Goal: Register for event/course

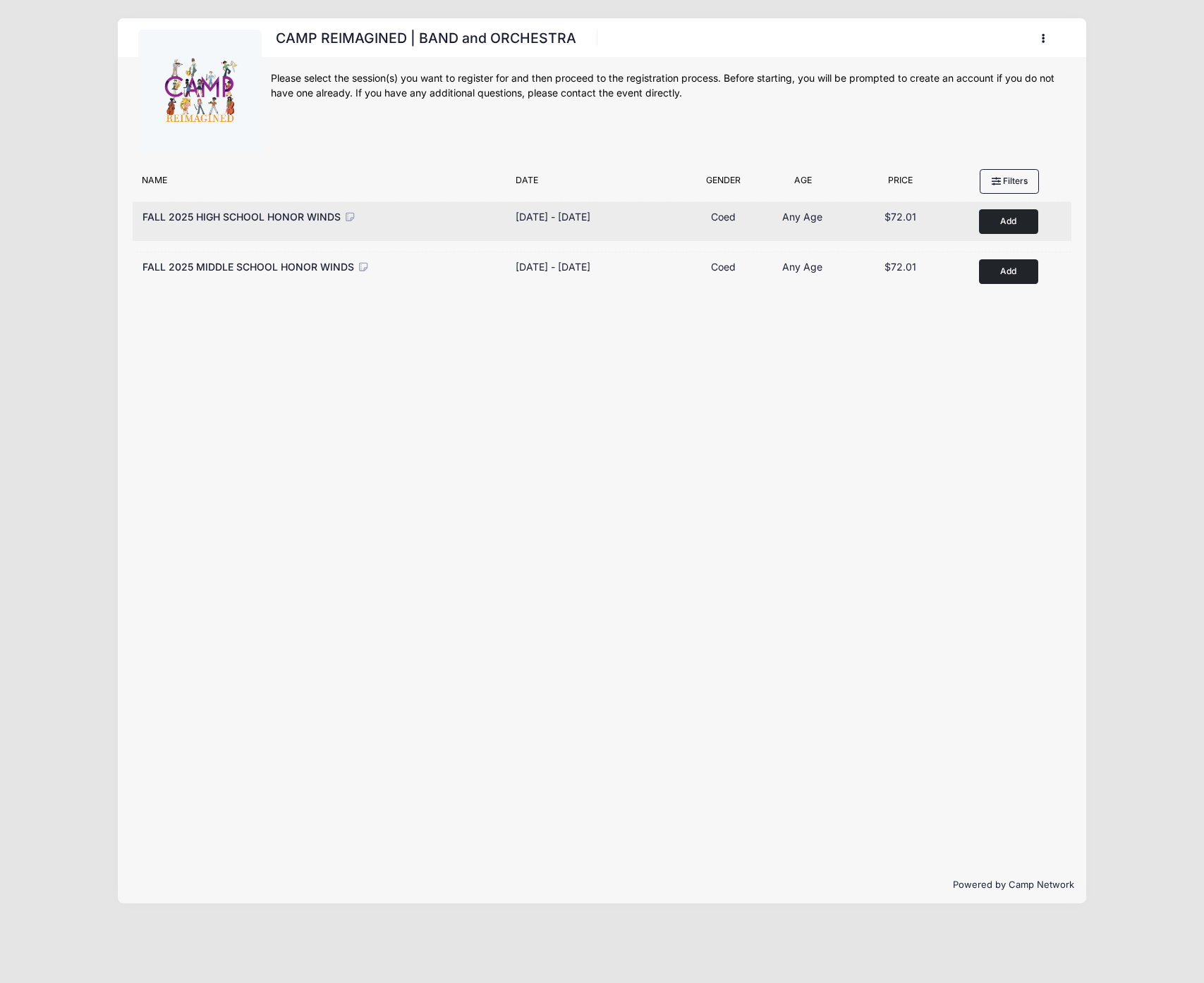
click at [998, 218] on button "Add to Cart" at bounding box center [1008, 221] width 59 height 25
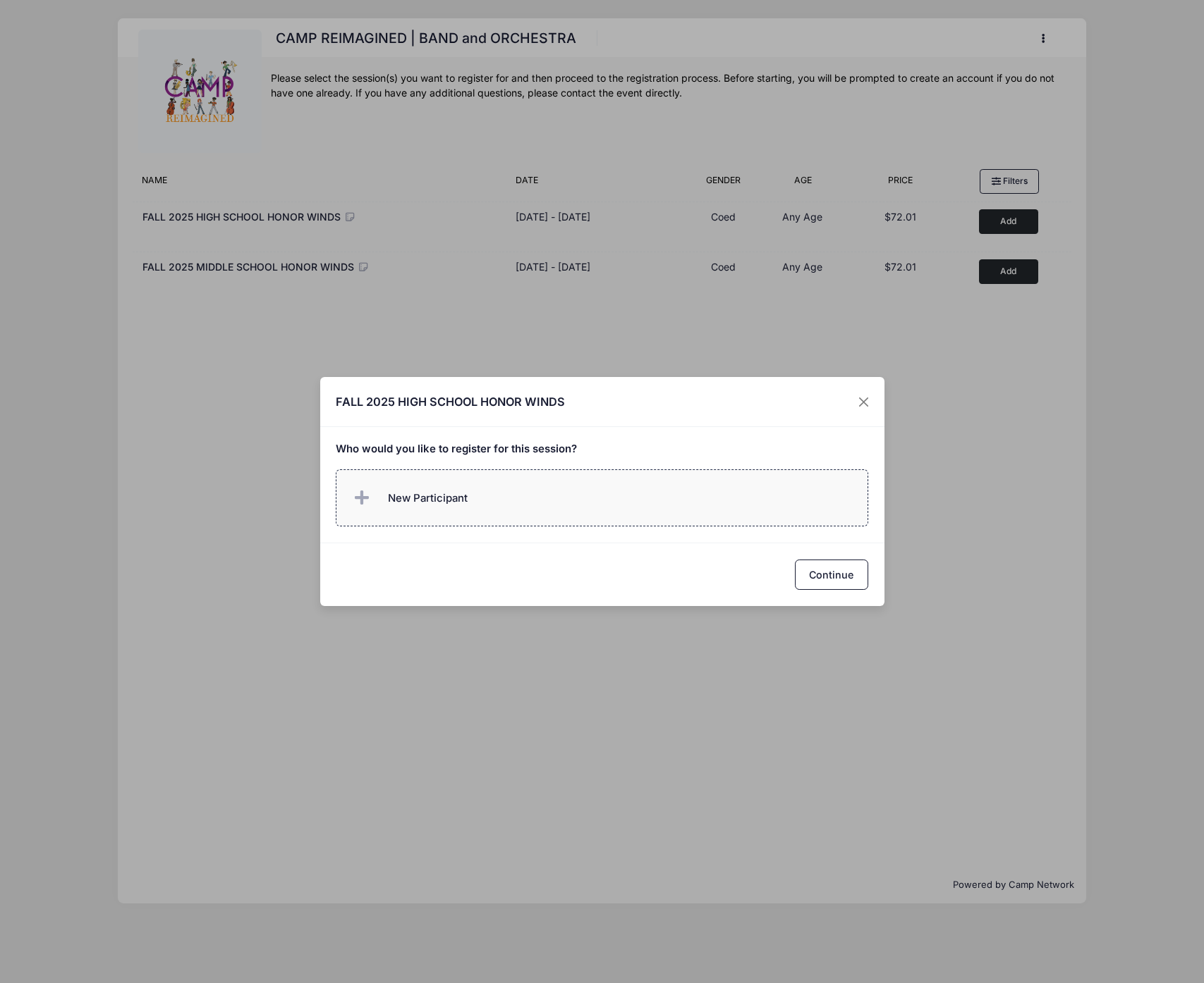
click at [462, 506] on span "New Participant" at bounding box center [427, 498] width 79 height 16
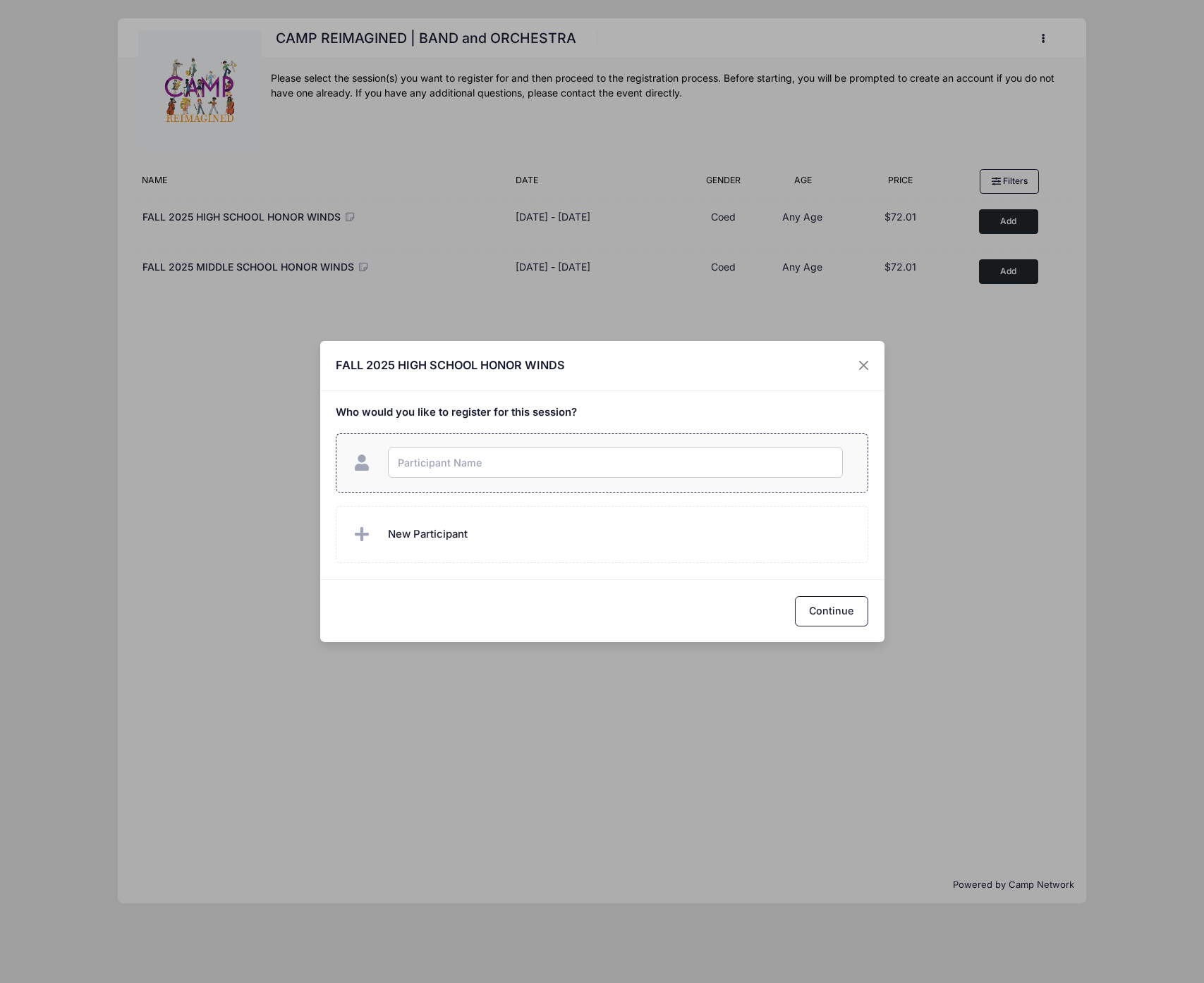
click at [559, 464] on input "text" at bounding box center [614, 462] width 455 height 30
type input "[PERSON_NAME]"
checkbox input "true"
click at [855, 615] on button "Continue" at bounding box center [830, 611] width 73 height 30
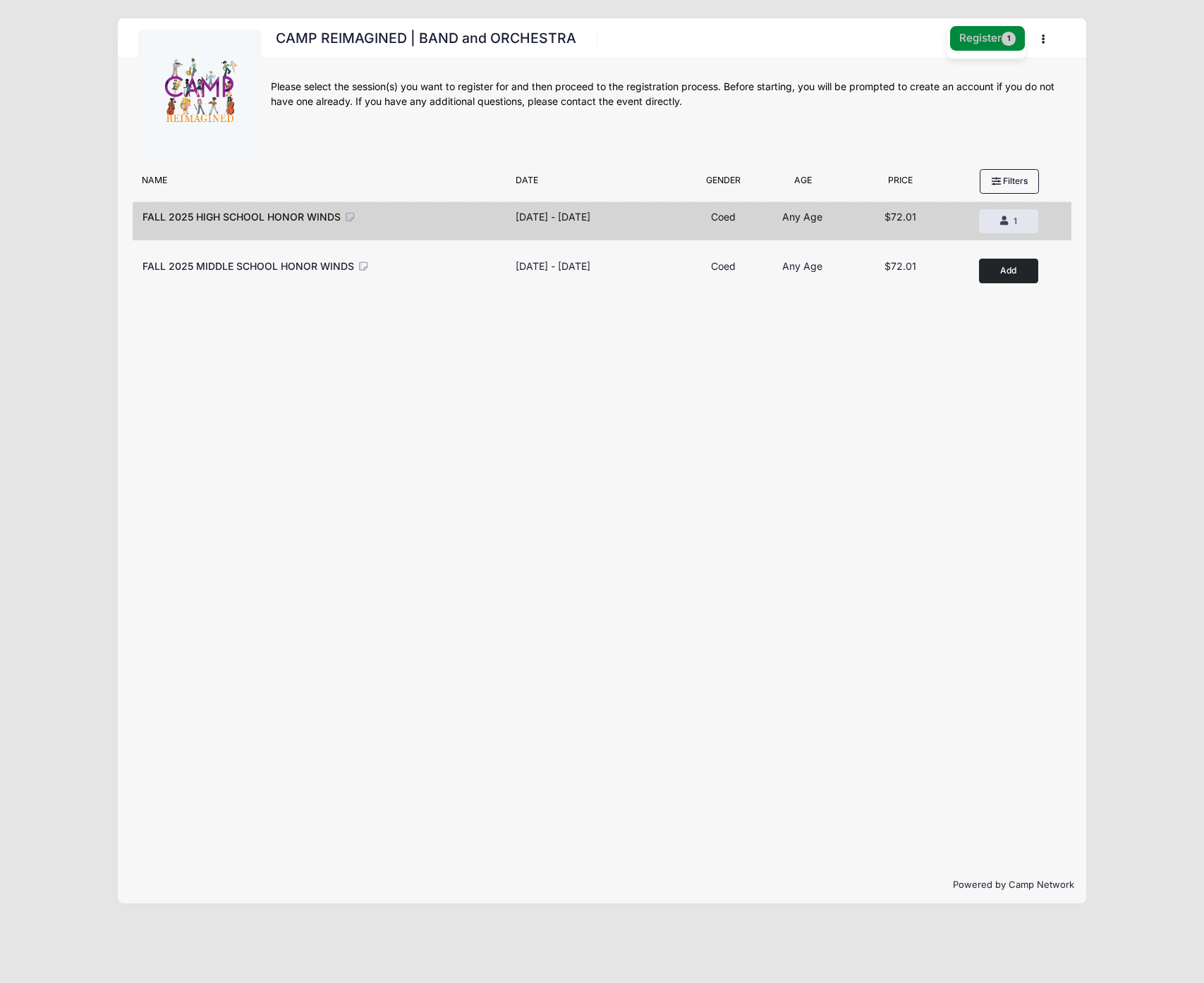
click at [983, 37] on button "Register 1" at bounding box center [987, 38] width 75 height 25
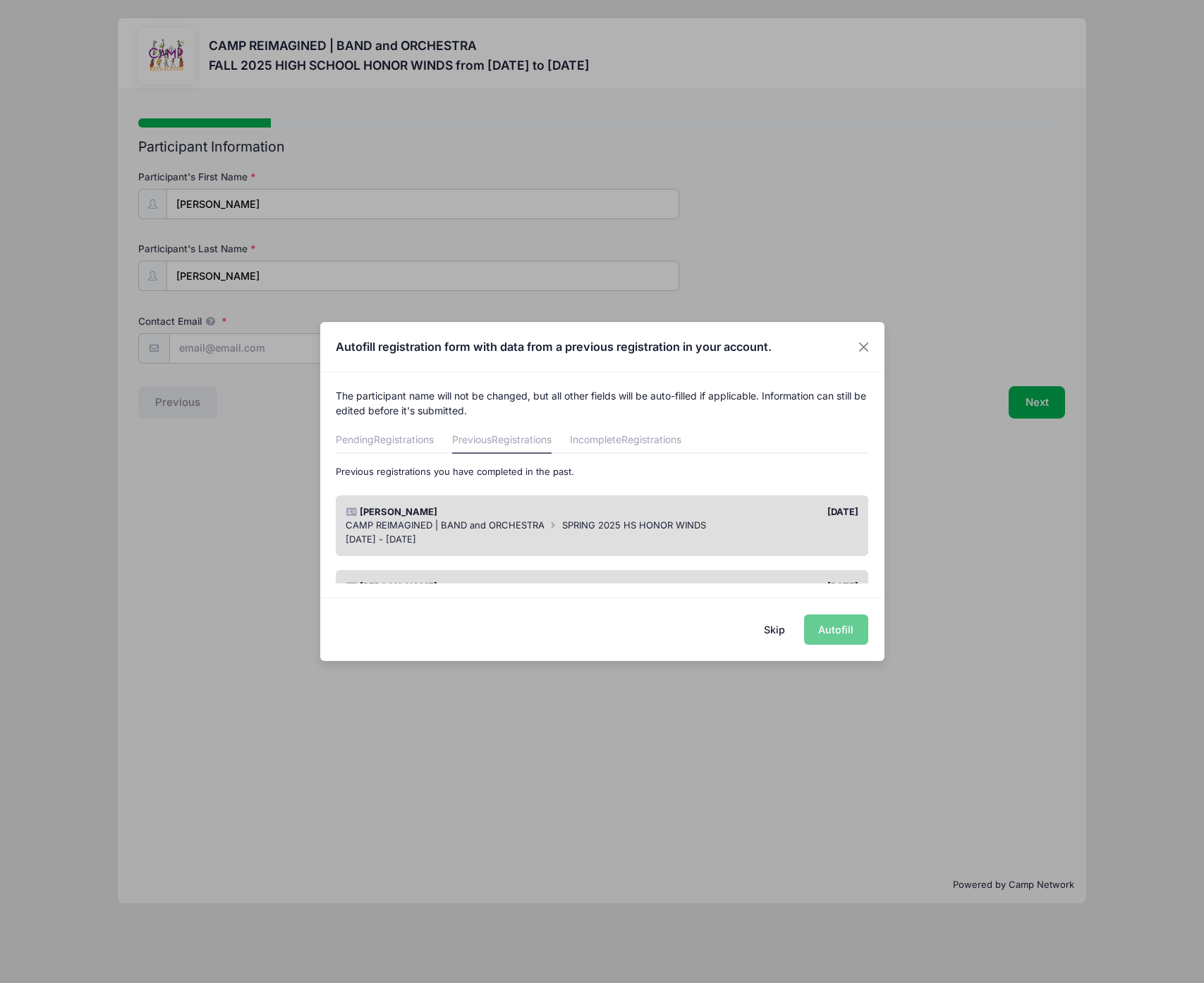
click at [522, 512] on div "[PERSON_NAME]" at bounding box center [471, 512] width 263 height 14
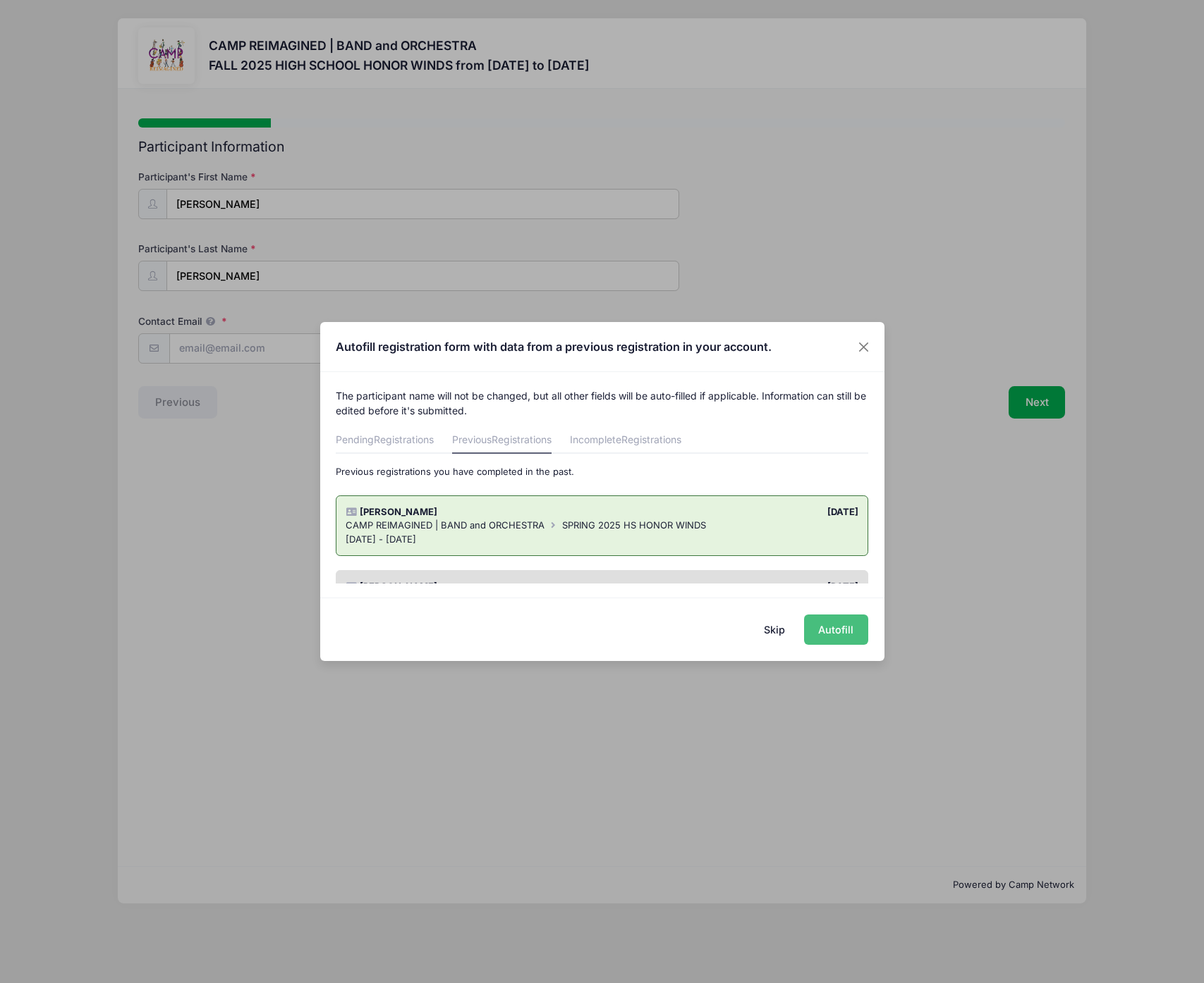
click at [832, 632] on button "Autofill" at bounding box center [836, 630] width 65 height 30
type input "[PERSON_NAME][EMAIL_ADDRESS][DOMAIN_NAME]"
type input "[DATE]"
select select "French Horn"
select select "Adult Small"
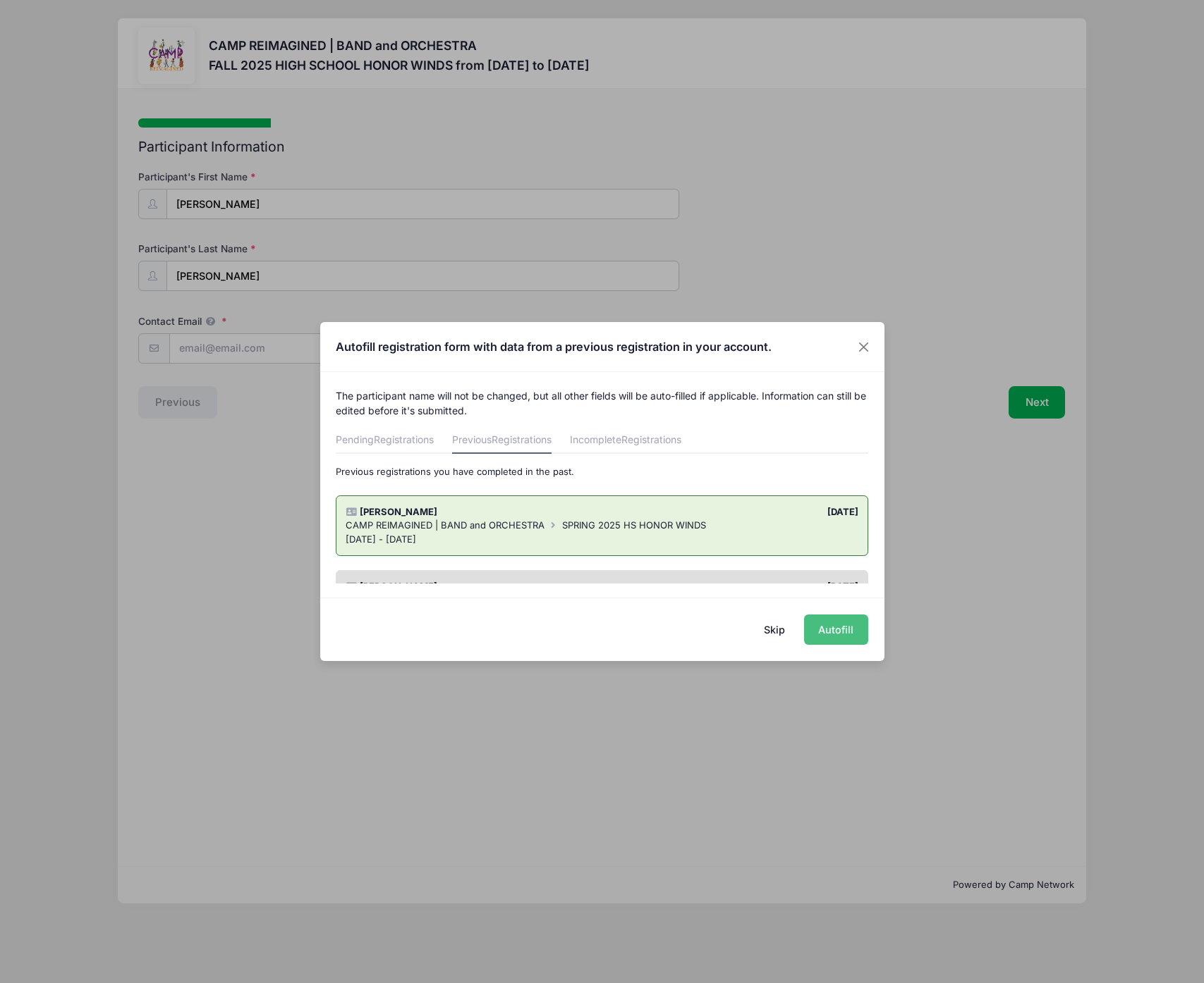
type input "2801 Proust Ct"
type input "[PERSON_NAME]"
select select "NV"
type input "89044"
type input "[PERSON_NAME]"
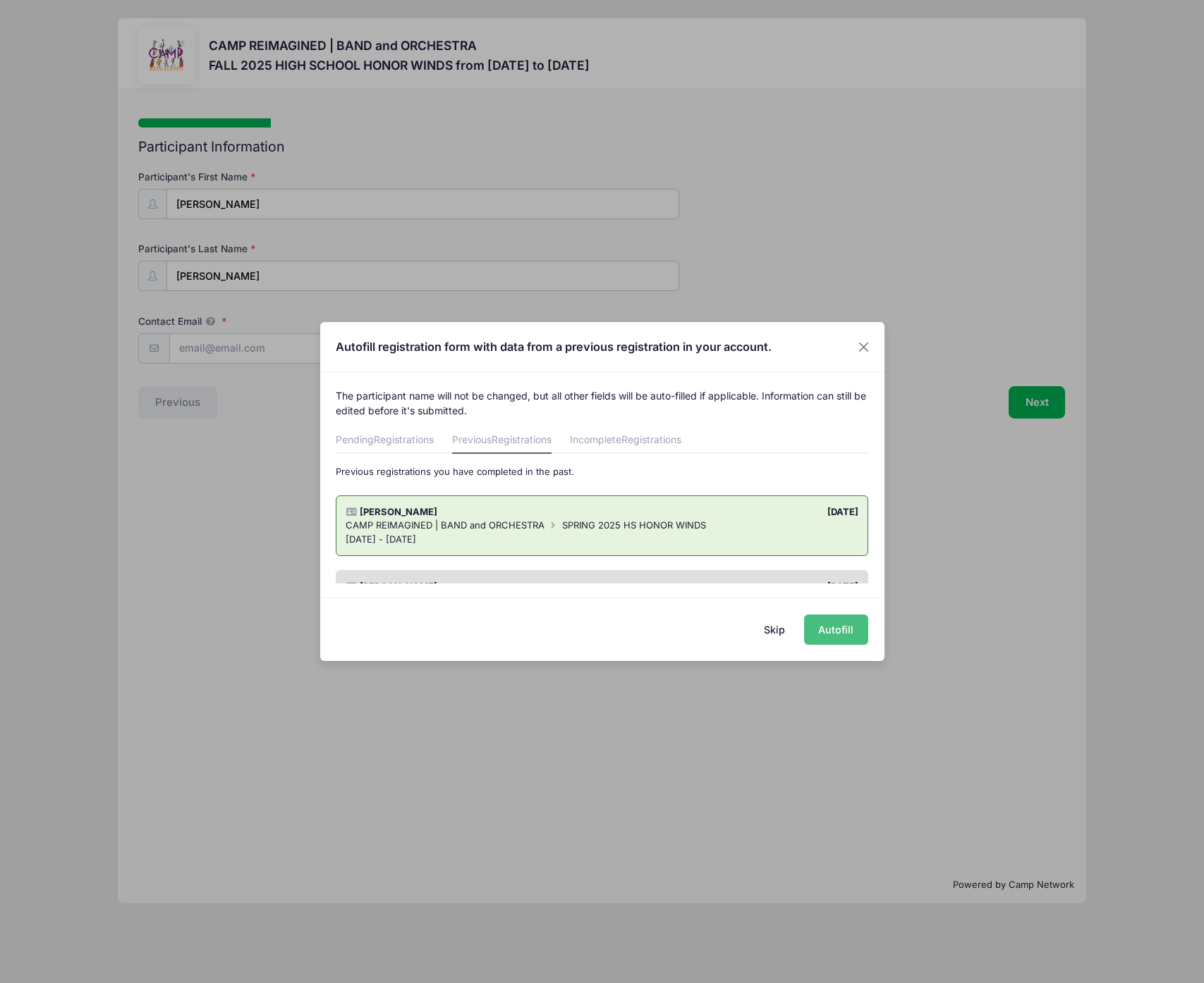
type input "6309955208"
type input "[PERSON_NAME][EMAIL_ADDRESS][DOMAIN_NAME]"
type input "[PERSON_NAME]"
type input "6309955078"
type input "[PERSON_NAME][EMAIL_ADDRESS][DOMAIN_NAME]"
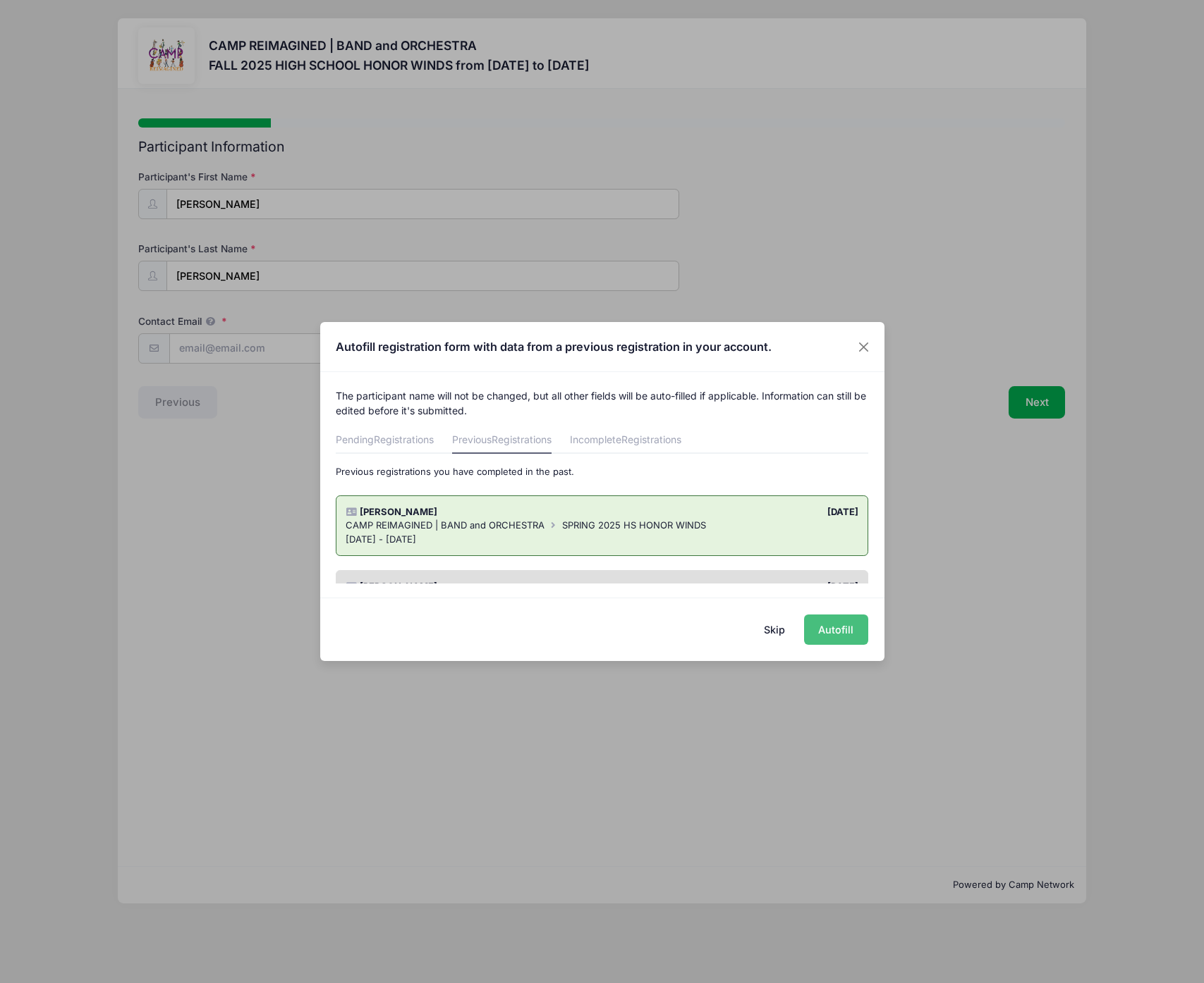
type input "[PERSON_NAME]"
type input "6304844696"
type input "[EMAIL_ADDRESS][DOMAIN_NAME]"
type input "Pinecrest [PERSON_NAME] Canyon"
type input "[PERSON_NAME]"
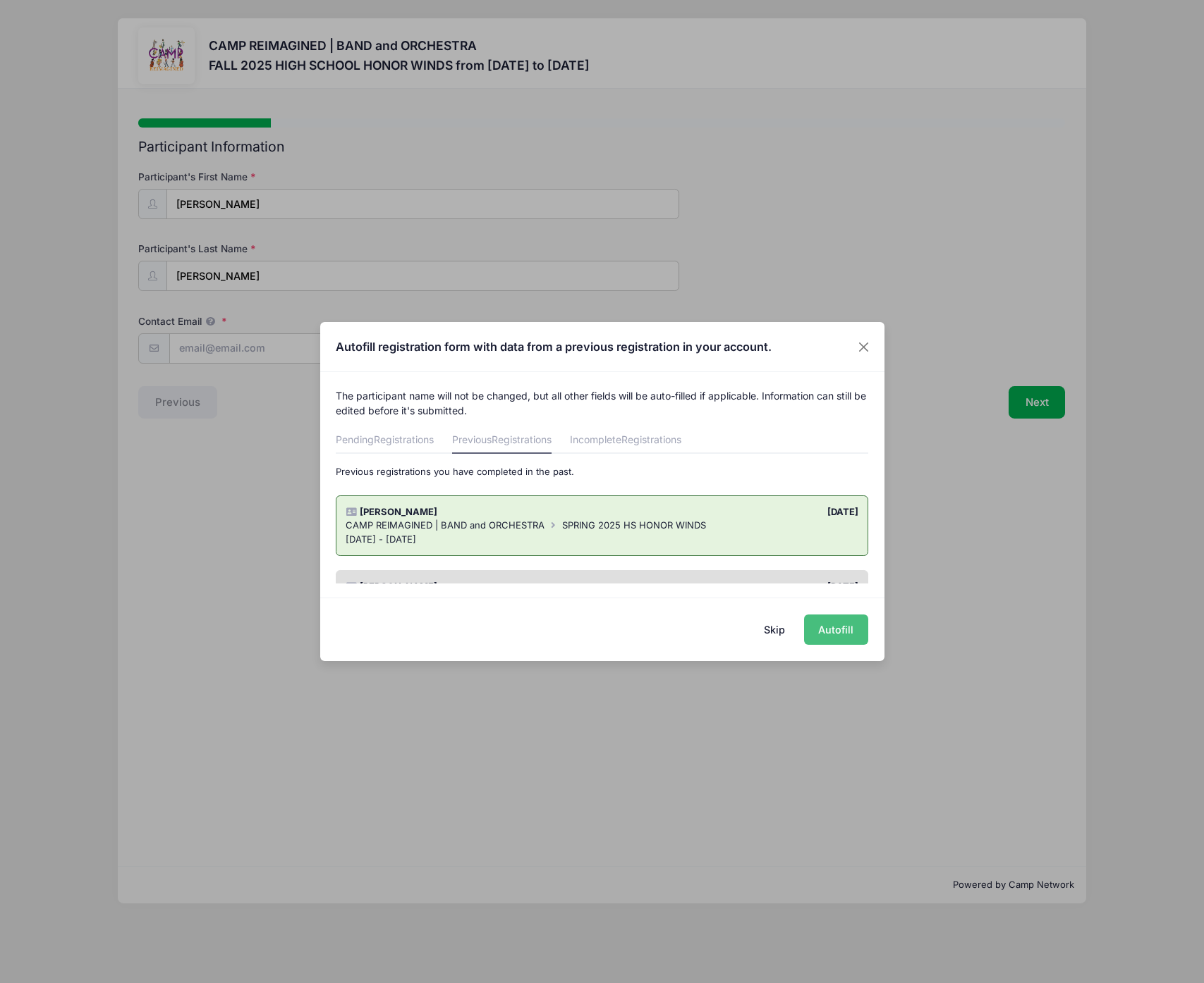
type input "[PERSON_NAME]"
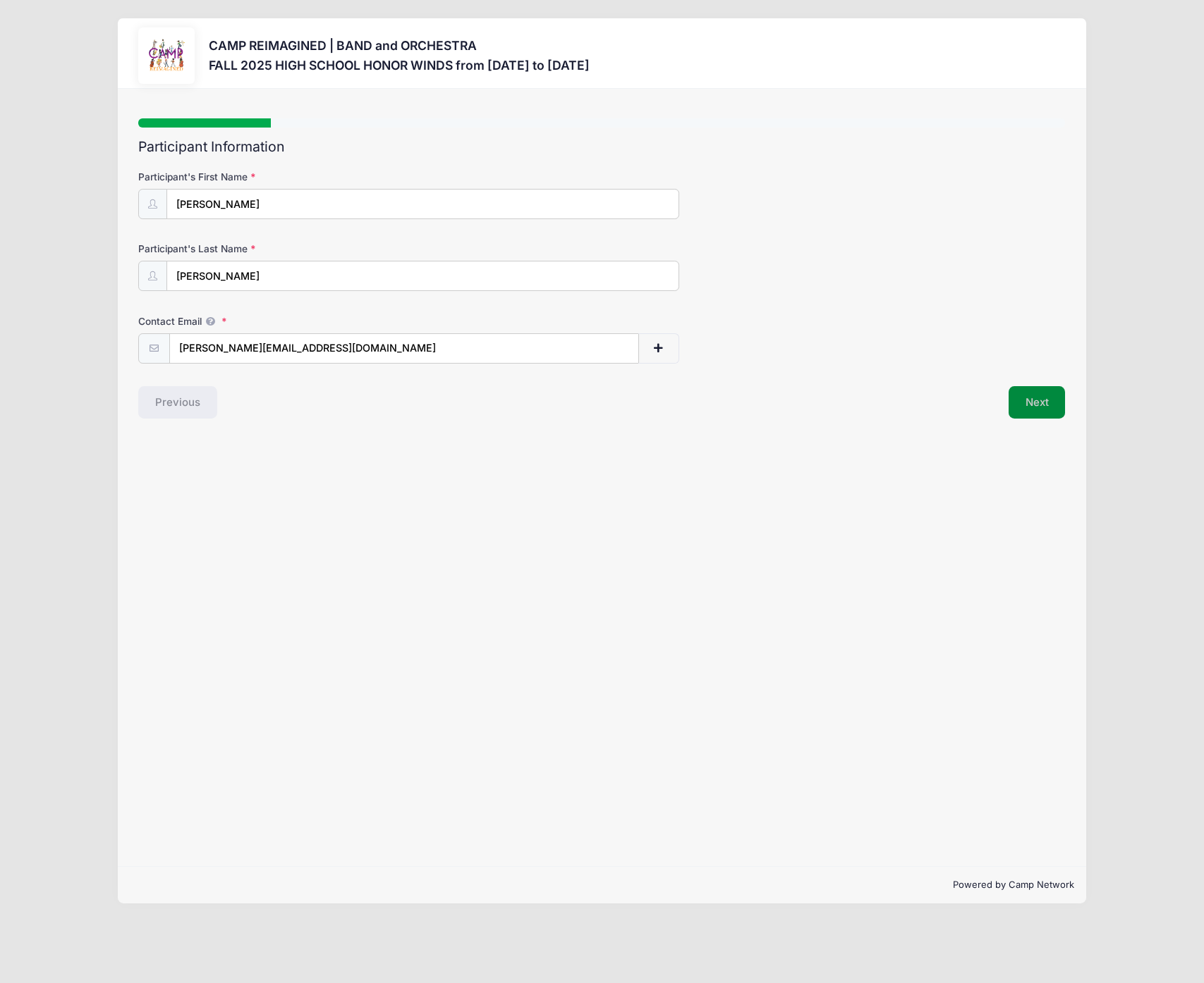
click at [1046, 406] on button "Next" at bounding box center [1037, 402] width 57 height 32
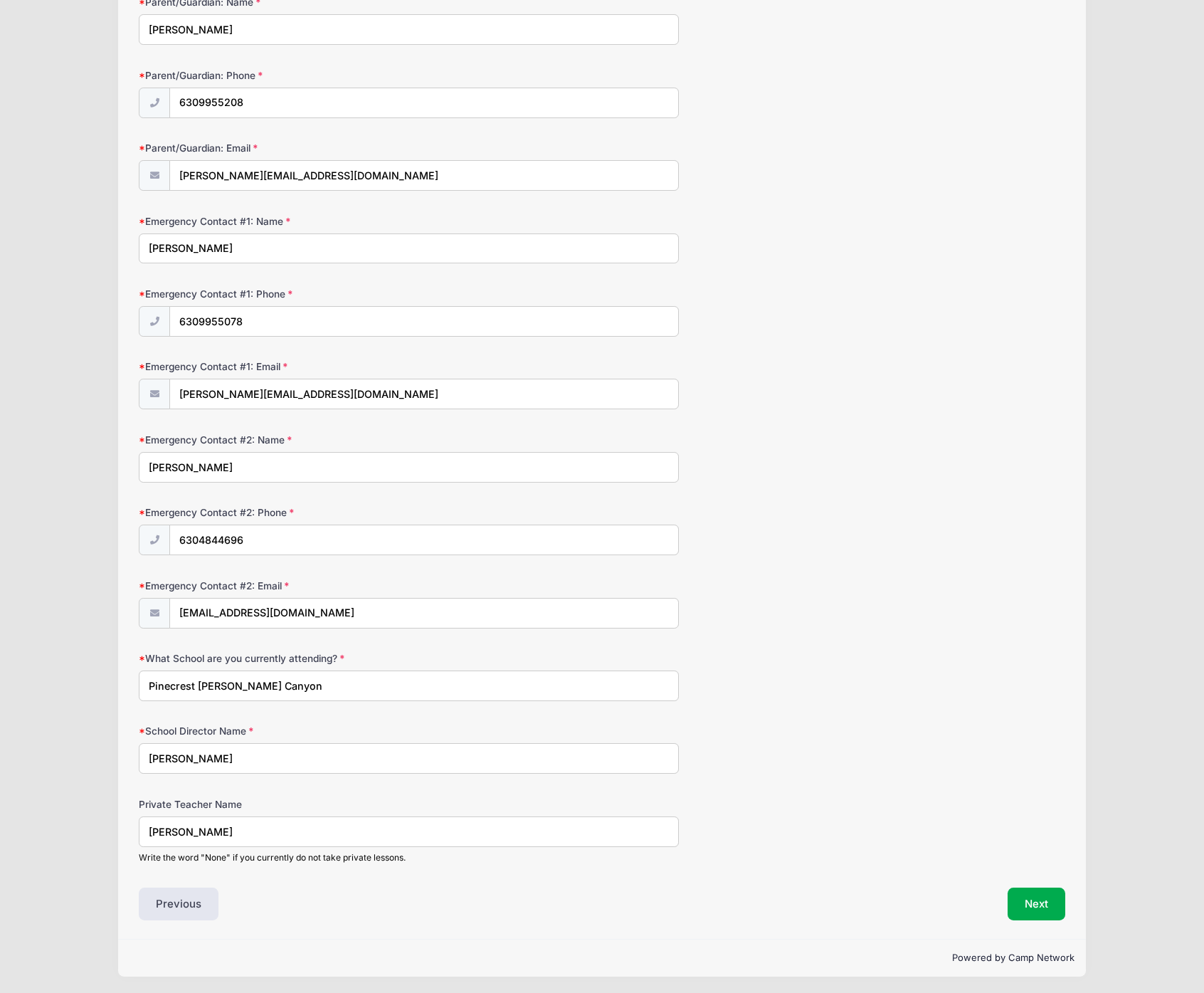
scroll to position [761, 0]
drag, startPoint x: 231, startPoint y: 835, endPoint x: 40, endPoint y: 826, distance: 191.2
click at [40, 826] on div "CAMP REIMAGINED | BAND and ORCHESTRA FALL 2025 HIGH SCHOOL HONOR WINDS from [DA…" at bounding box center [602, 116] width 1161 height 1755
type input "waiting for teacher"
click at [726, 664] on div "What School are you currently attending? [GEOGRAPHIC_DATA][PERSON_NAME]" at bounding box center [602, 675] width 927 height 50
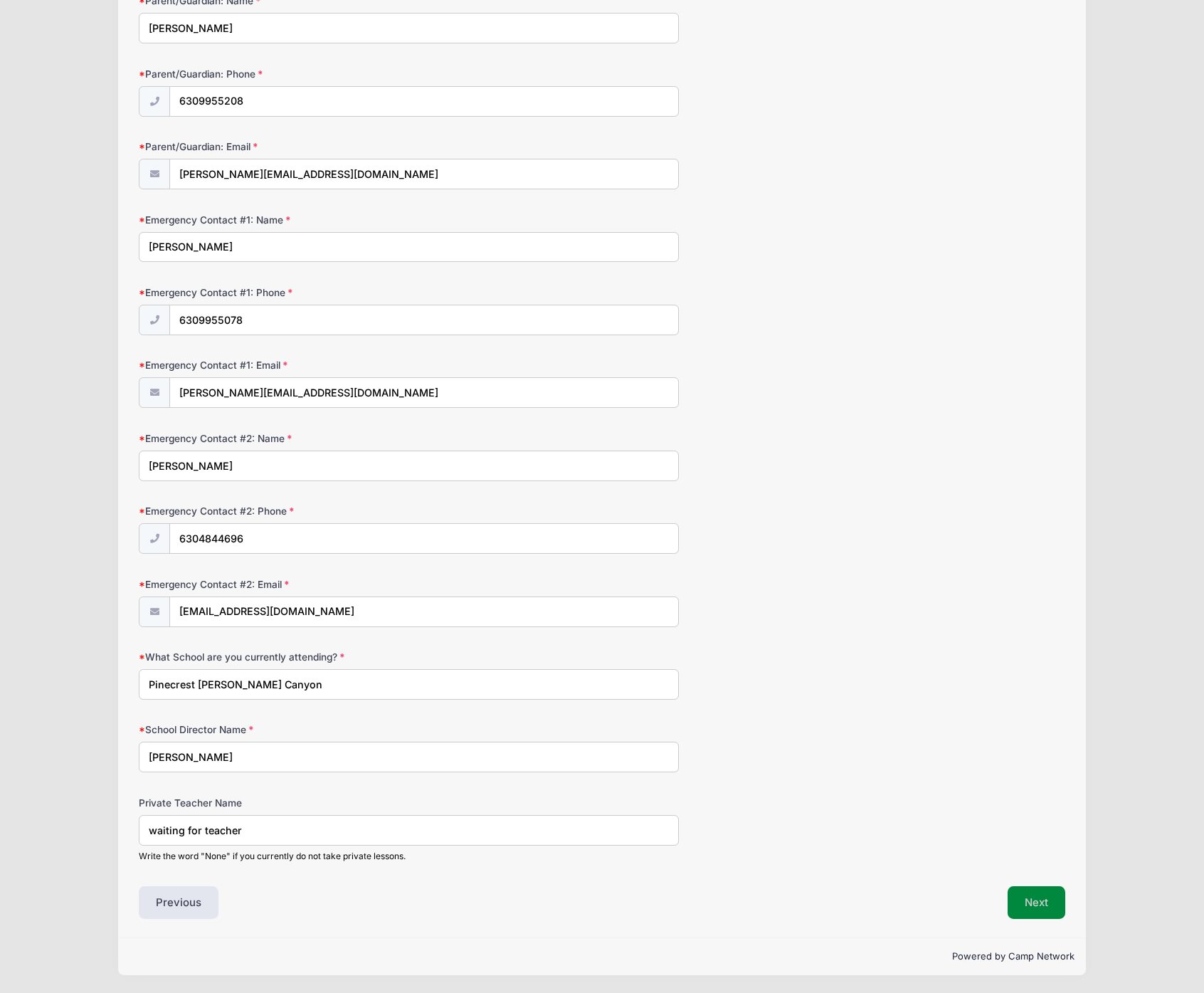
click at [1049, 914] on button "Next" at bounding box center [1036, 903] width 58 height 33
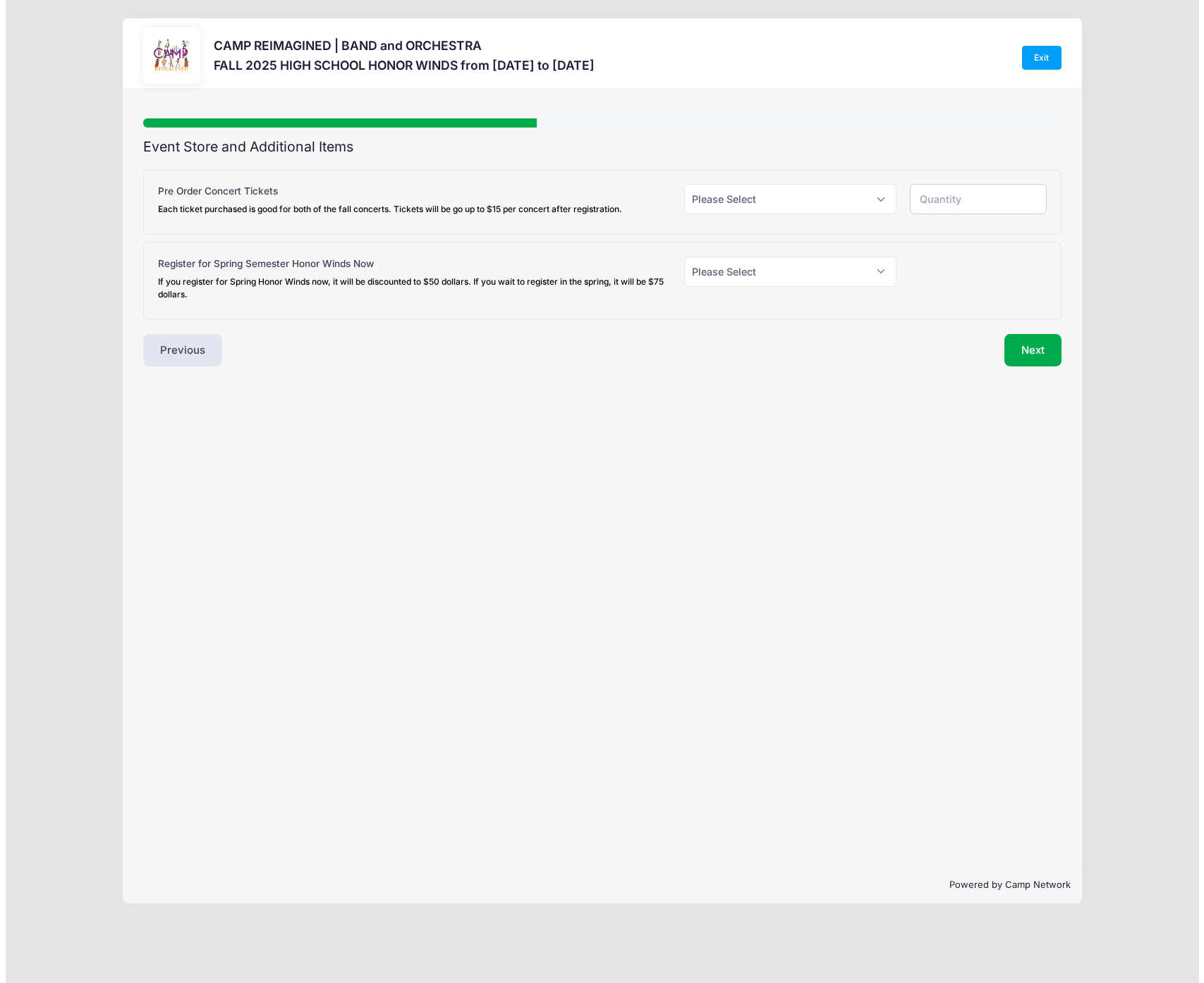
scroll to position [0, 0]
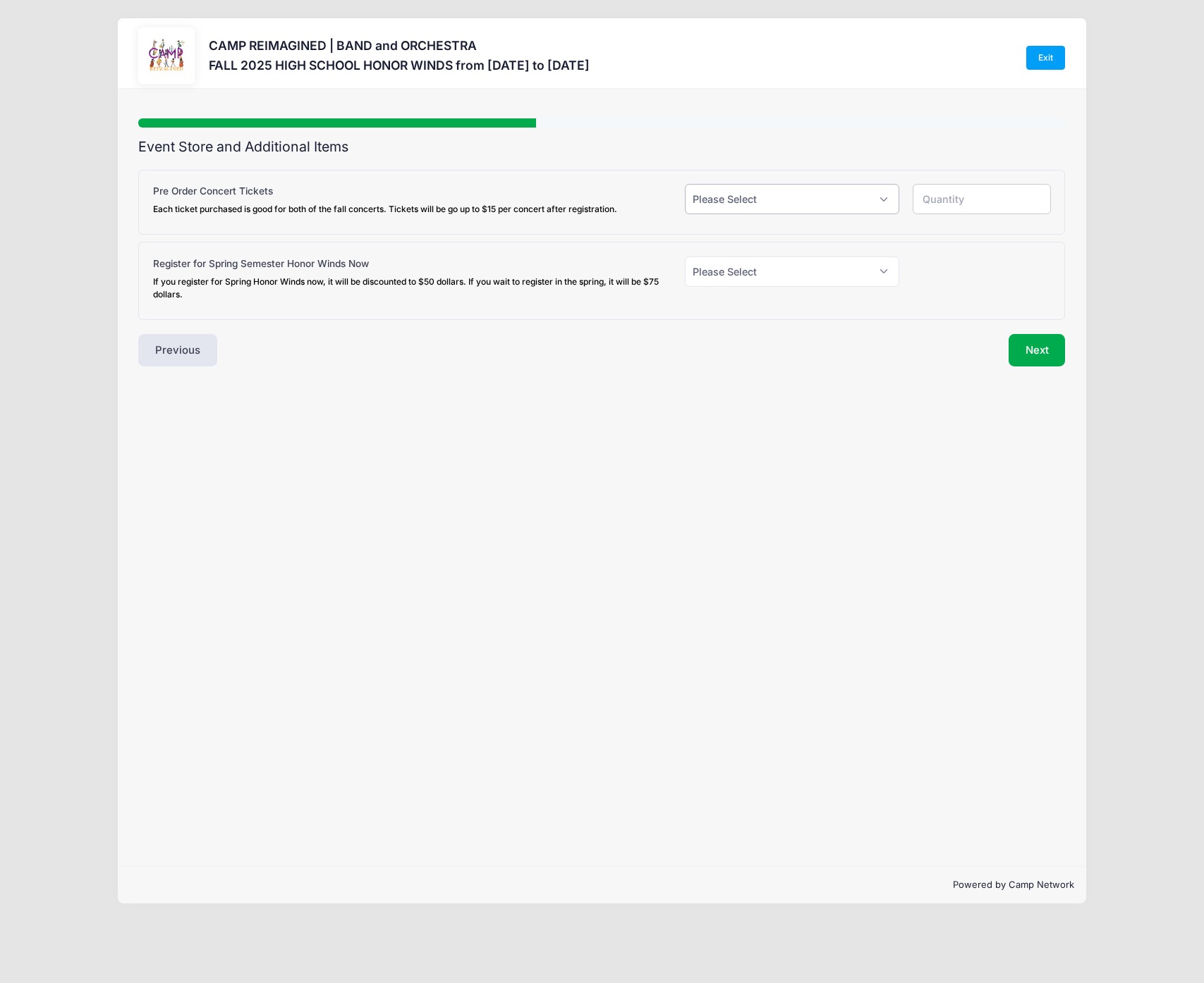
click at [733, 195] on select "Please Select Yes (+$18.00) No" at bounding box center [792, 198] width 214 height 30
select select "1"
click at [685, 184] on select "Please Select Yes (+$18.00) No" at bounding box center [792, 198] width 214 height 30
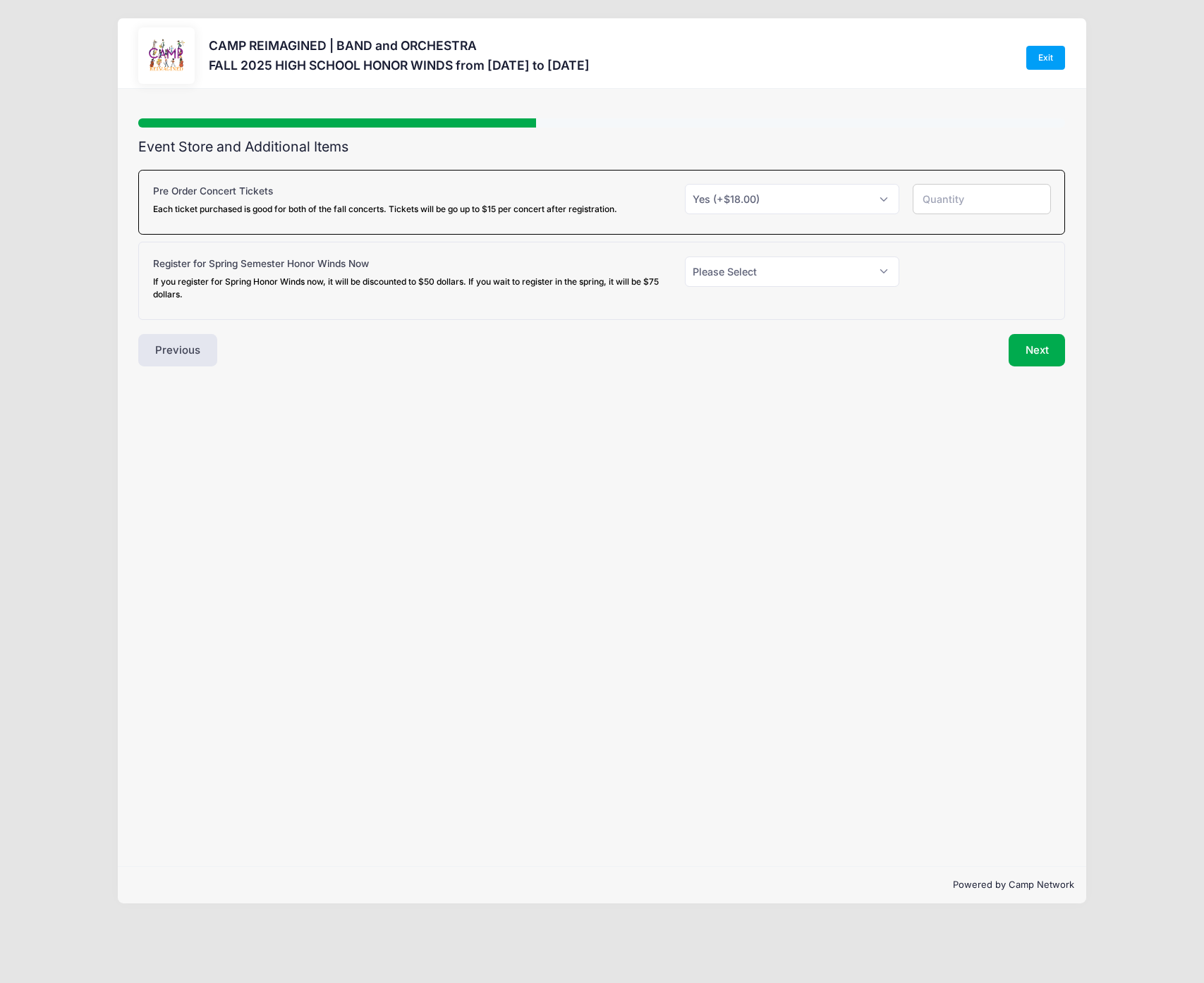
click at [559, 177] on div "Pre Order Concert Tickets Each ticket purchased is good for both of the fall co…" at bounding box center [602, 202] width 926 height 65
click at [1002, 203] on input "number" at bounding box center [982, 198] width 138 height 30
type input "2"
drag, startPoint x: 854, startPoint y: 417, endPoint x: 852, endPoint y: 424, distance: 7.3
click at [854, 419] on div "Step 3 /7 Step 1 Step 2 Step 3 Policies Extra Items Donations Summary Participa…" at bounding box center [602, 477] width 968 height 777
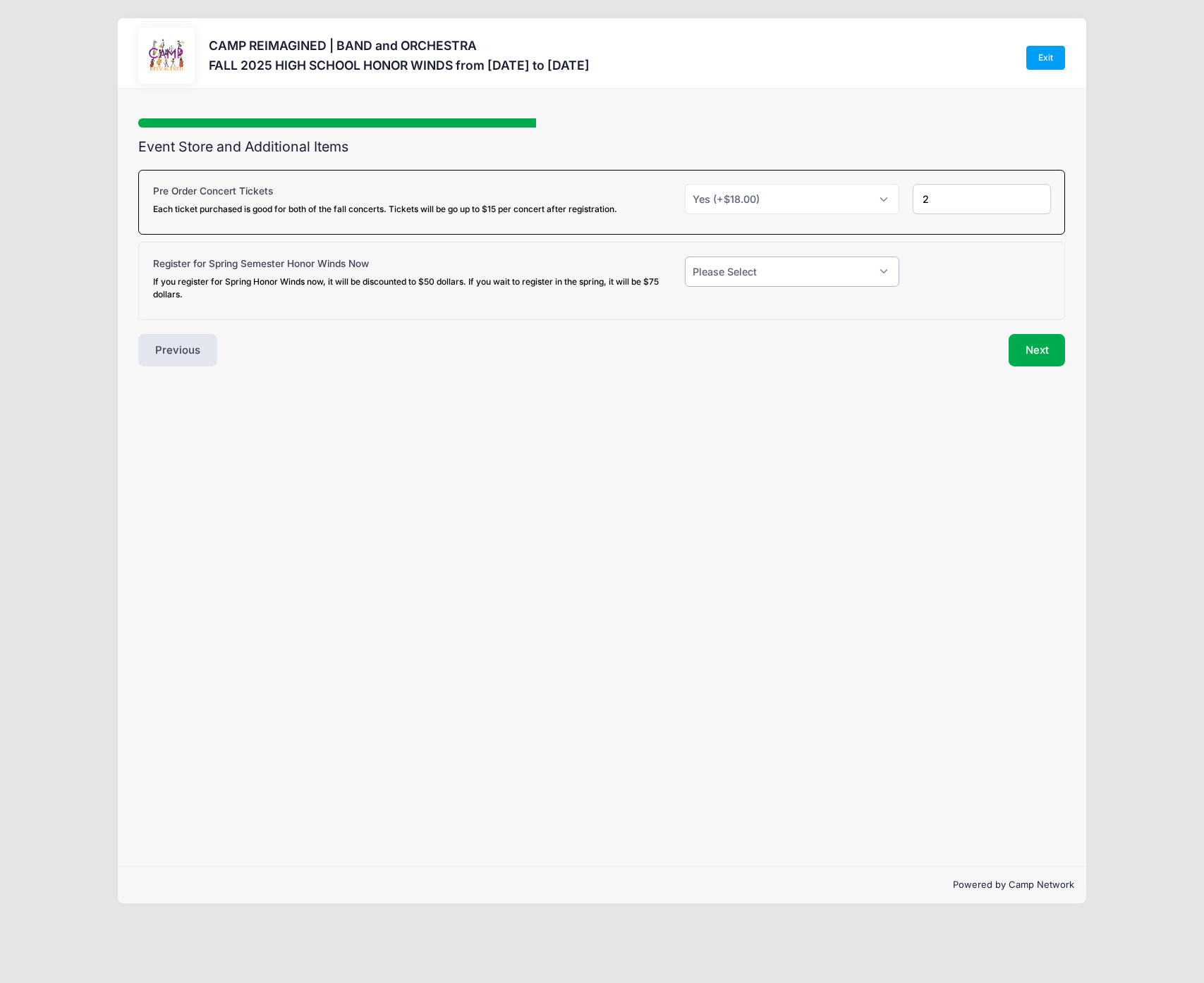
click at [816, 278] on select "Please Select Yes (+$50.00) No" at bounding box center [792, 271] width 214 height 30
select select "1"
click at [685, 256] on select "Please Select Yes (+$50.00) No" at bounding box center [792, 271] width 214 height 30
click at [523, 385] on div "Step 3 /7 Step 1 Step 2 Step 3 Policies Extra Items Donations Summary Participa…" at bounding box center [602, 477] width 968 height 777
click at [1019, 351] on button "Next" at bounding box center [1037, 349] width 57 height 32
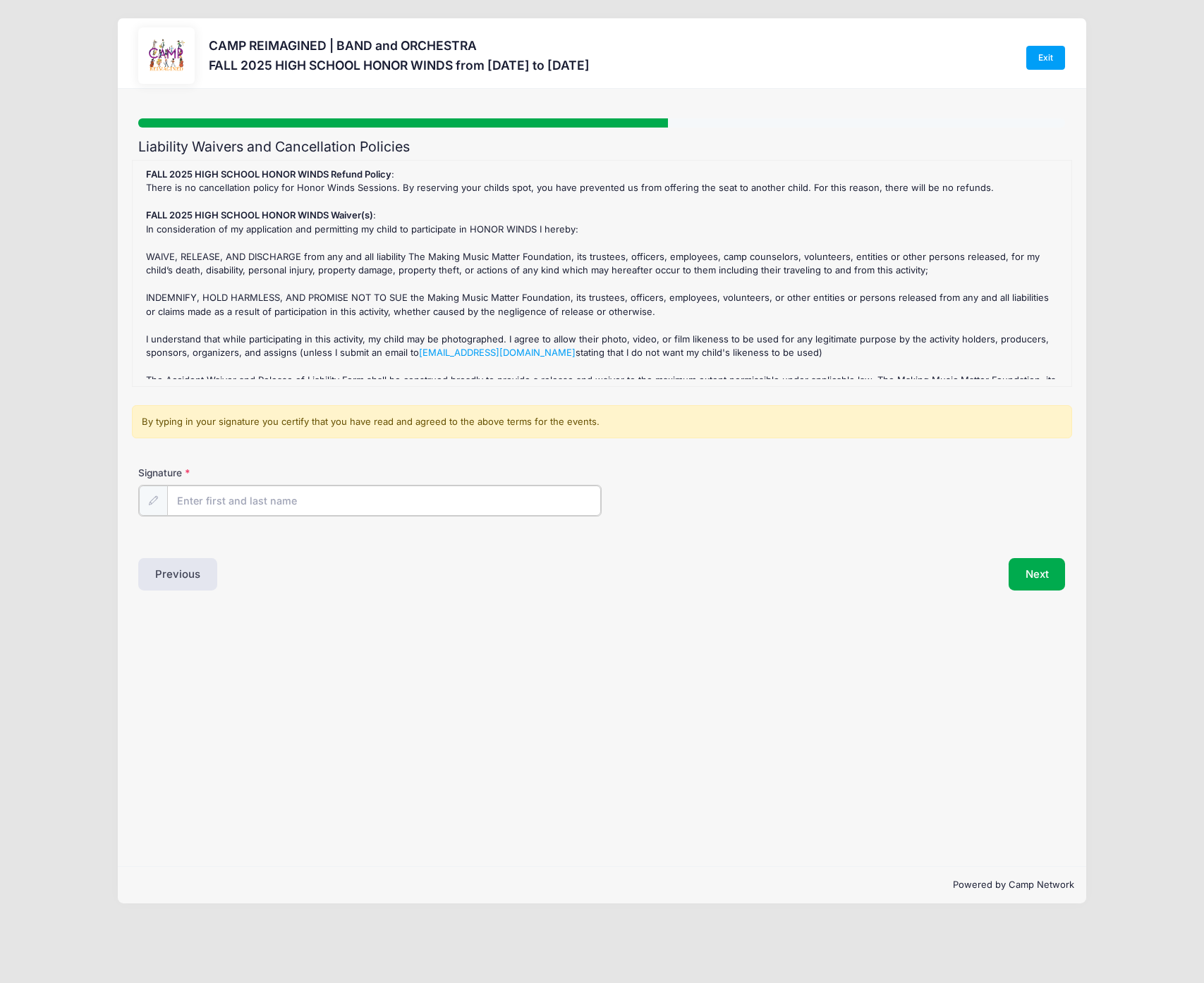
click at [311, 503] on input "Signature" at bounding box center [384, 501] width 434 height 30
type input "[PERSON_NAME]"
drag, startPoint x: 352, startPoint y: 604, endPoint x: 394, endPoint y: 590, distance: 44.3
click at [352, 604] on div "Step 4 /7 Step 1 Step 2 Step 3 Policies Extra Items Donations Summary Participa…" at bounding box center [602, 477] width 968 height 777
click at [1034, 575] on button "Next" at bounding box center [1037, 573] width 57 height 32
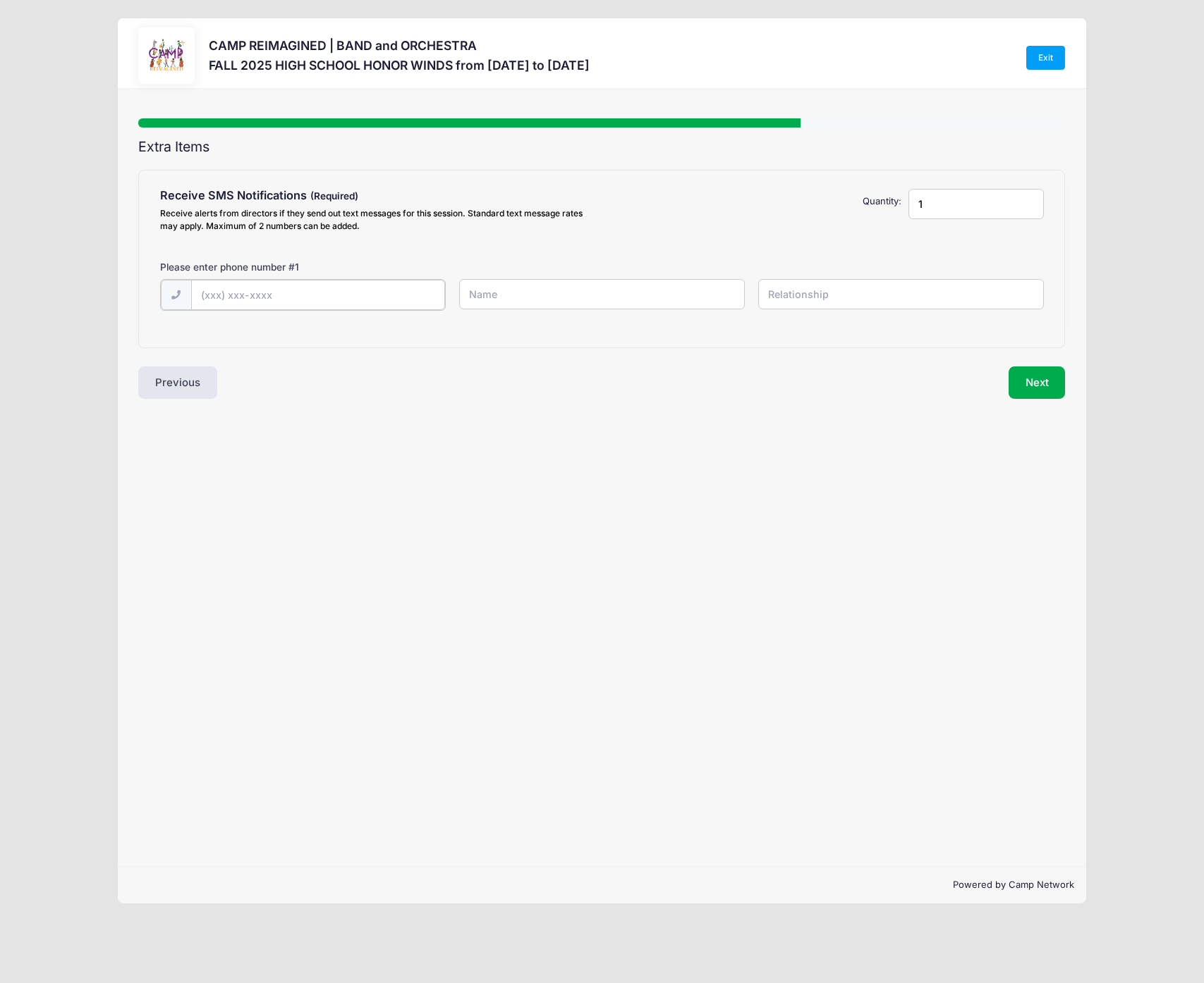
click at [0, 0] on input "text" at bounding box center [0, 0] width 0 height 0
type input "[PHONE_NUMBER]"
click at [0, 0] on input "text" at bounding box center [0, 0] width 0 height 0
click at [538, 352] on div "Extra Items Receive SMS Notifications Receive alerts from directors if they sen…" at bounding box center [602, 268] width 926 height 259
click at [0, 0] on input "text" at bounding box center [0, 0] width 0 height 0
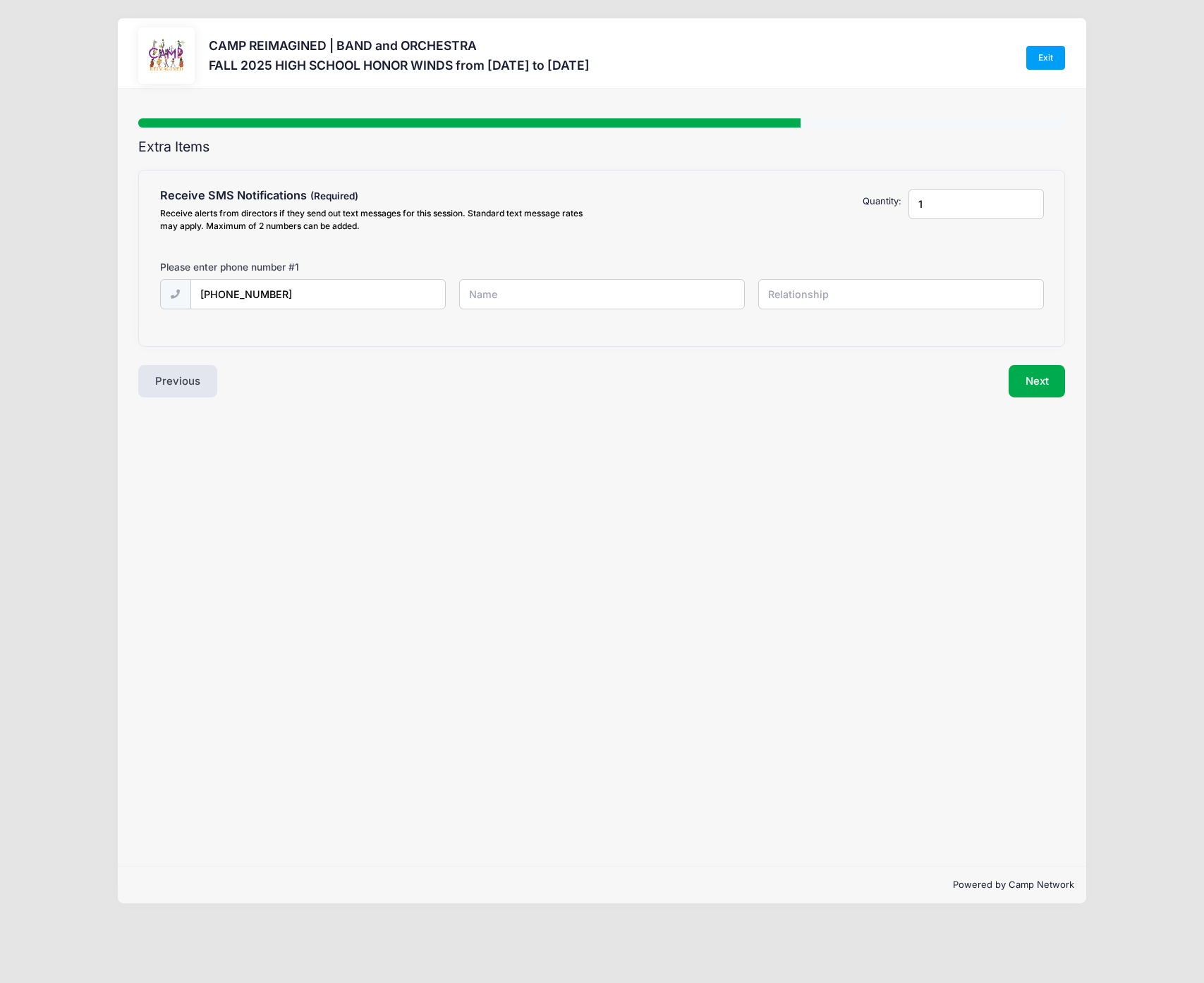
type input "[PERSON_NAME]"
click at [0, 0] on input "text" at bounding box center [0, 0] width 0 height 0
type input "F"
type input "Parent"
click at [687, 472] on div "Step 5 /7 Step 1 Step 2 Step 3 Policies Extra Items Donations Summary Participa…" at bounding box center [602, 477] width 968 height 777
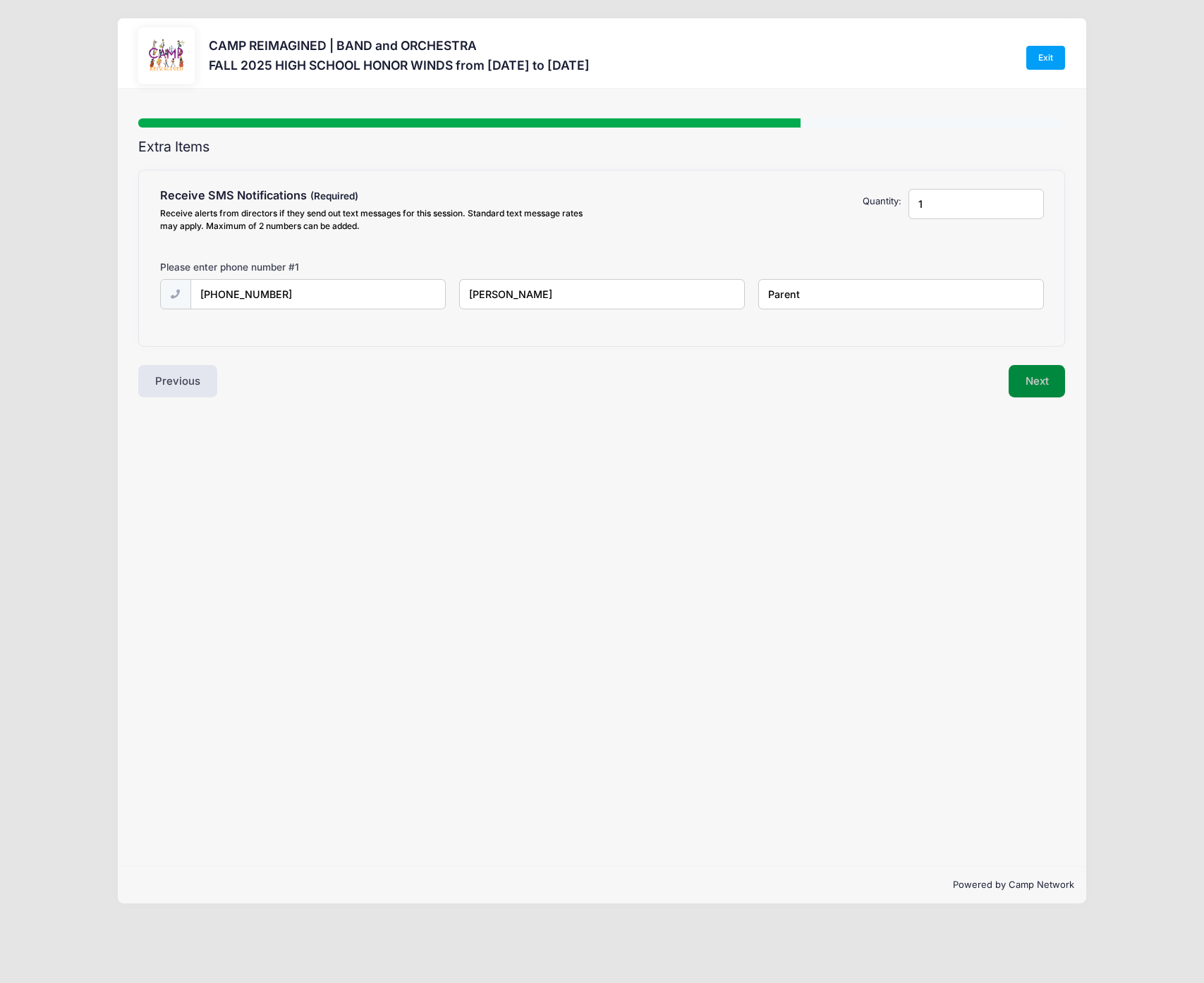
click at [1028, 375] on button "Next" at bounding box center [1037, 381] width 57 height 32
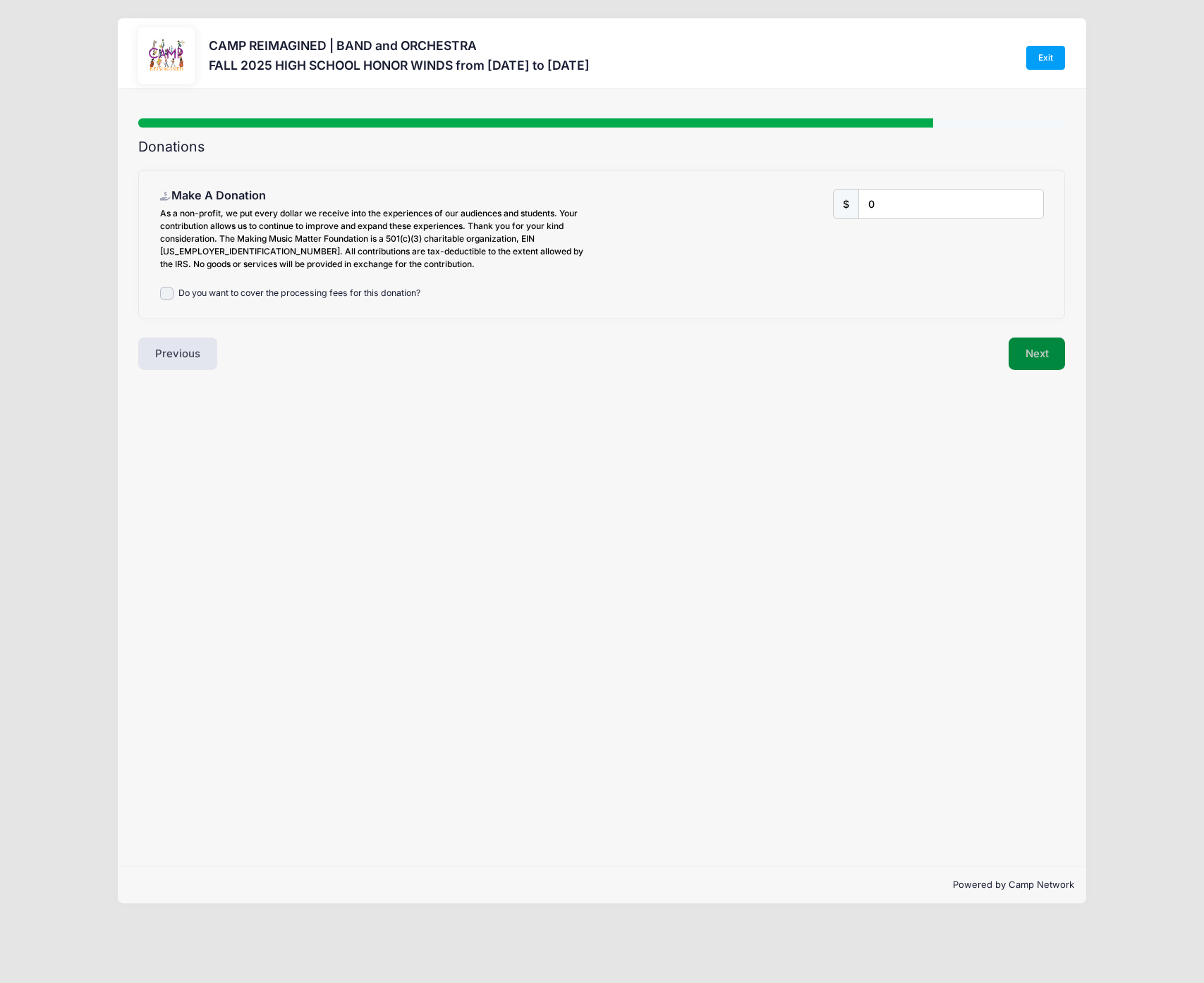
click at [1041, 356] on button "Next" at bounding box center [1037, 353] width 57 height 32
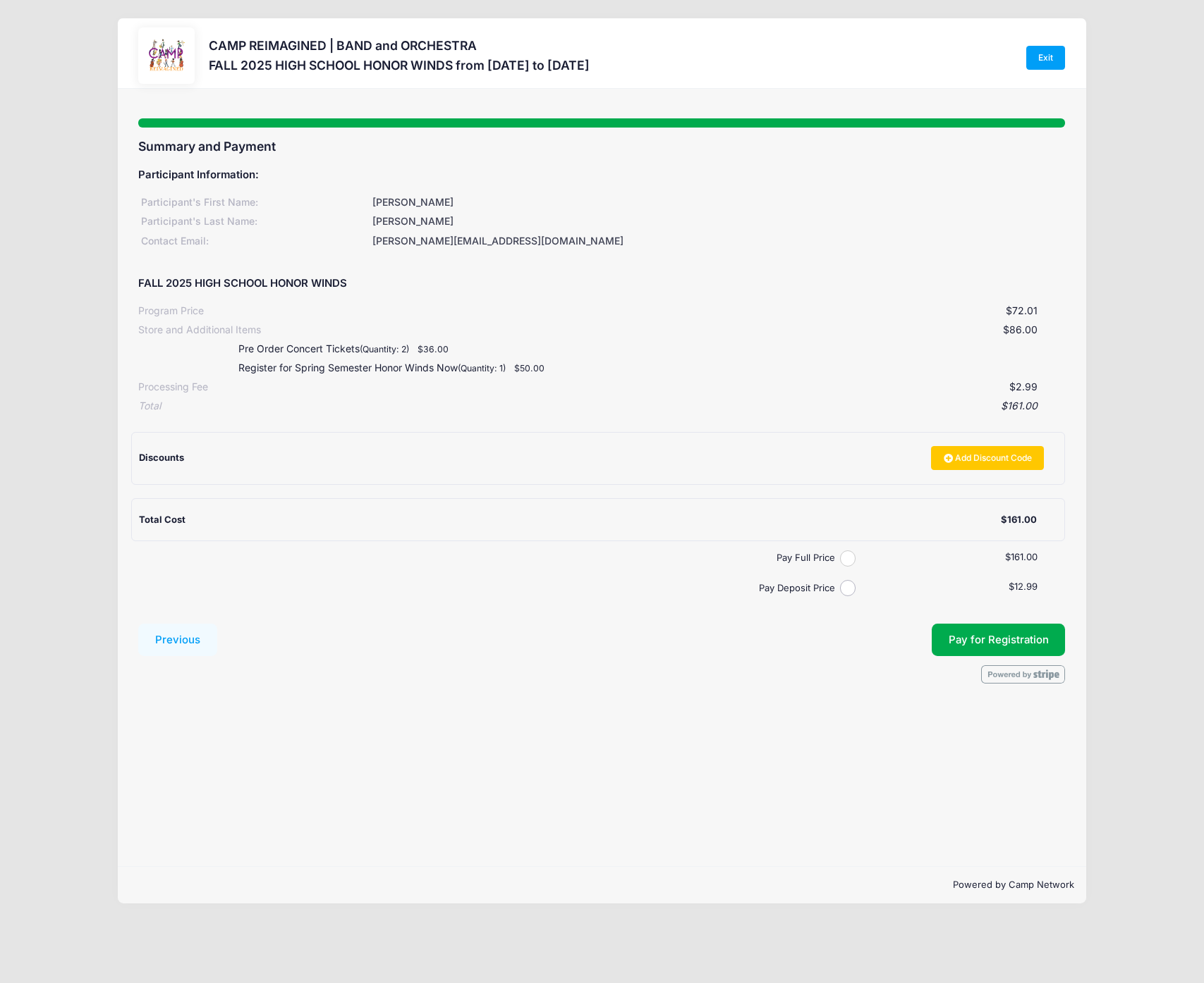
click at [845, 555] on input "Pay Full Price" at bounding box center [848, 559] width 17 height 17
radio input "true"
click at [942, 639] on button "Pay for Registration" at bounding box center [998, 639] width 134 height 32
click at [662, 983] on com-1password-button at bounding box center [602, 983] width 1204 height 0
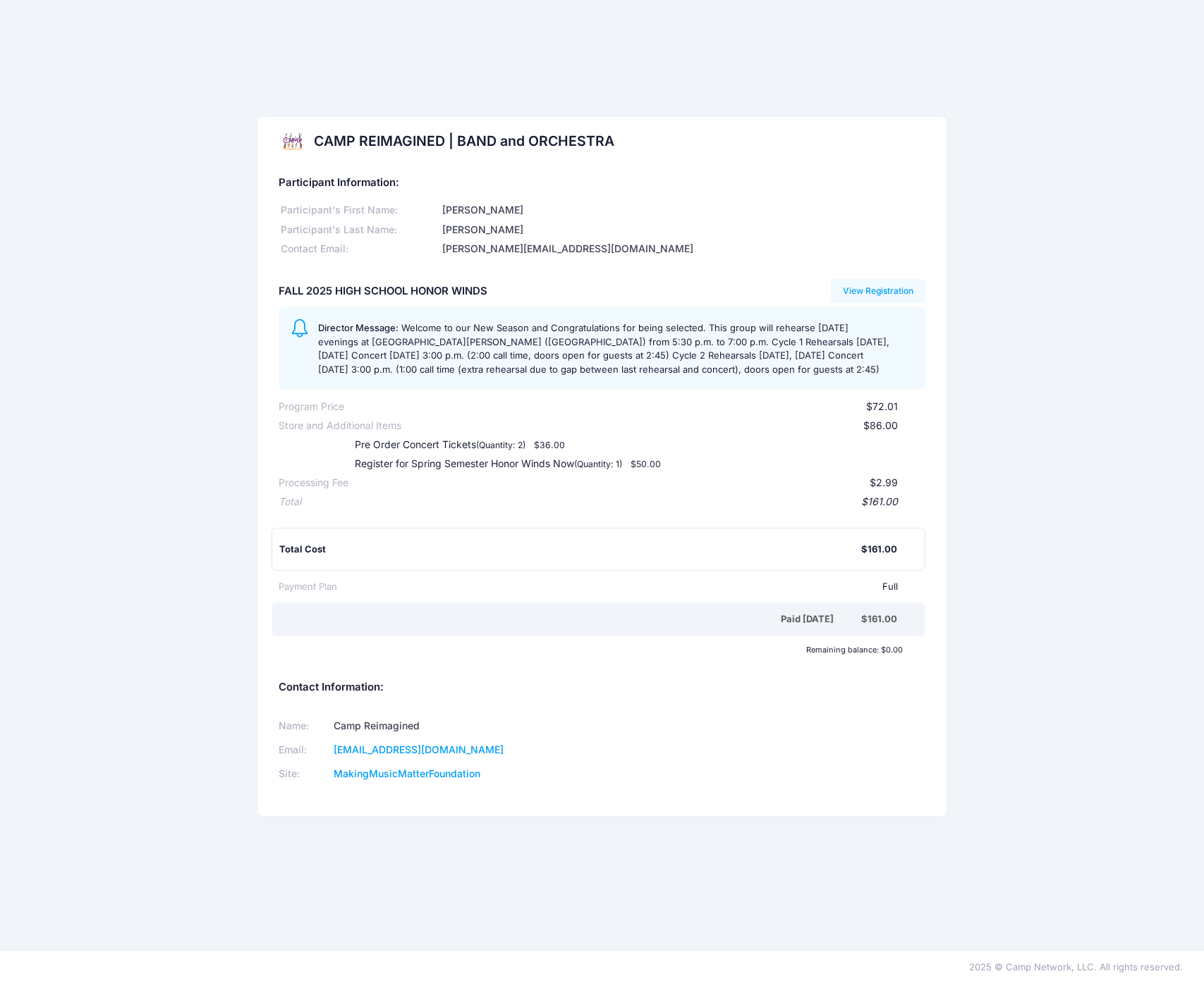
drag, startPoint x: 604, startPoint y: 374, endPoint x: 702, endPoint y: 322, distance: 110.9
click at [702, 322] on div "Director Message: Welcome to our New Season and Congratulations for being selec…" at bounding box center [615, 348] width 595 height 57
copy span "This group will rehearse on Monday evenings at Pinecrest Academy Sloan Canyon (…"
